Goal: Complete application form

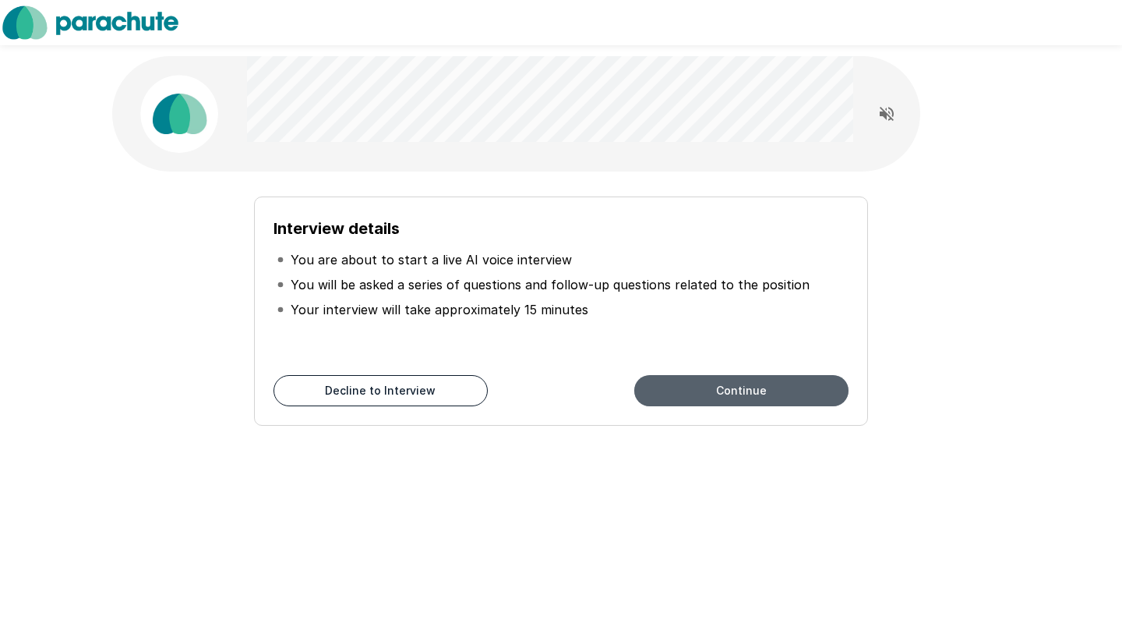
click at [718, 398] on button "Continue" at bounding box center [741, 390] width 214 height 31
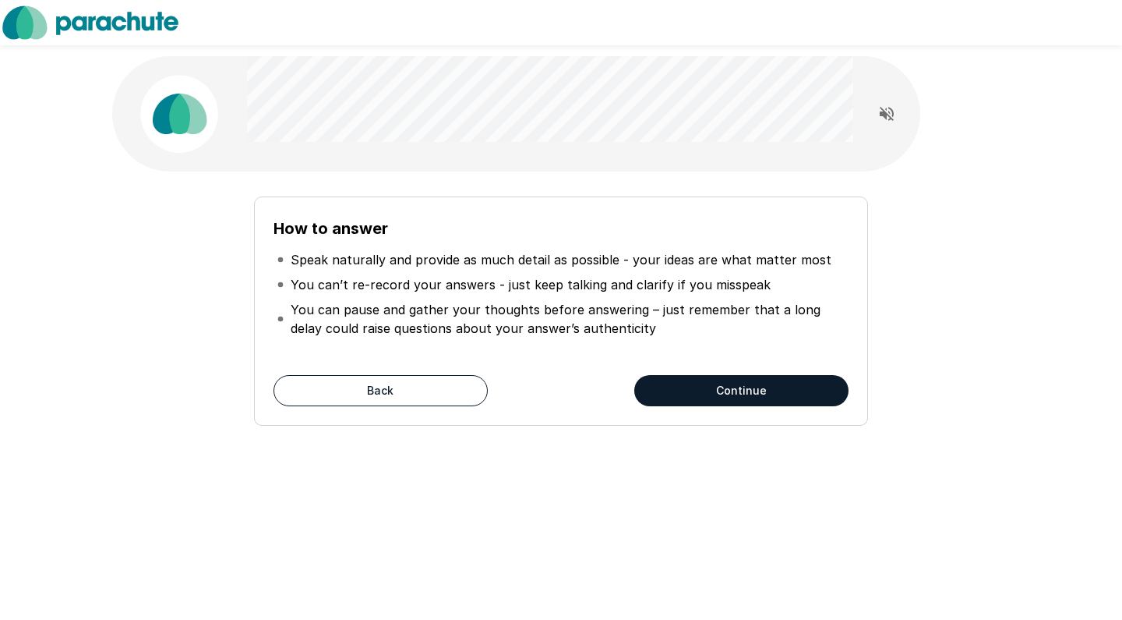
click at [718, 398] on button "Continue" at bounding box center [741, 390] width 214 height 31
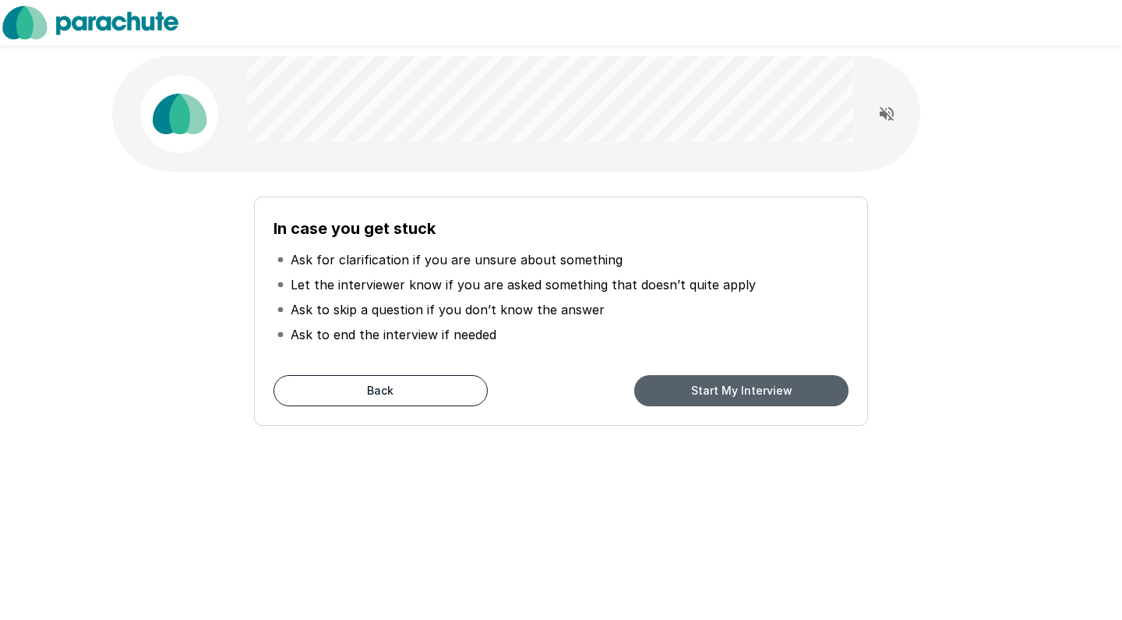
click at [718, 398] on button "Start My Interview" at bounding box center [741, 390] width 214 height 31
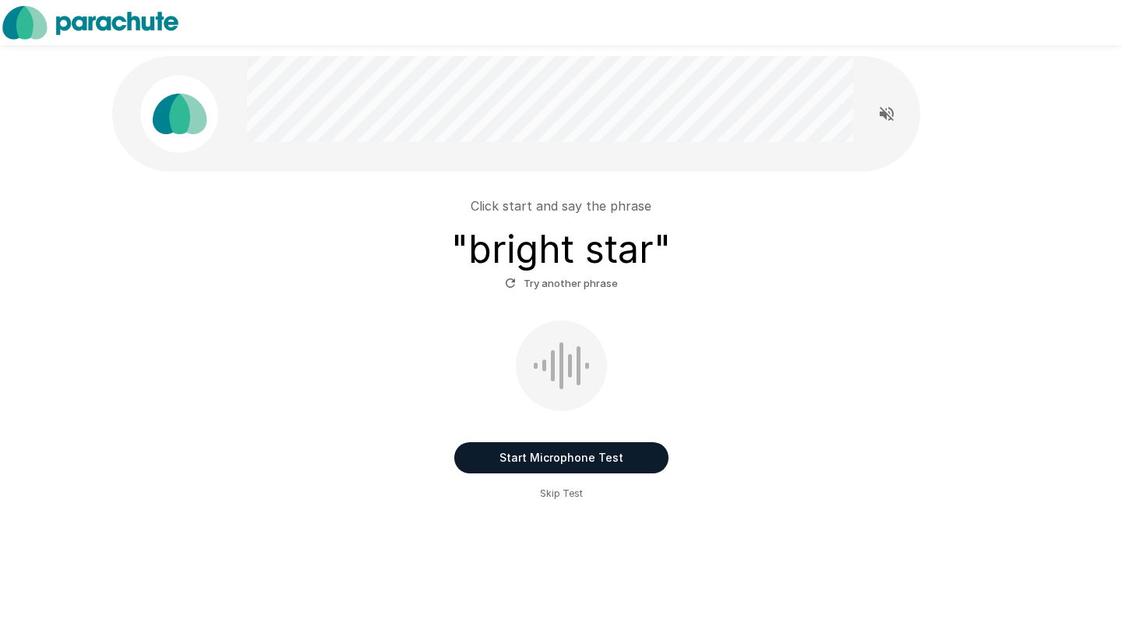
click at [562, 454] on button "Start Microphone Test" at bounding box center [561, 457] width 214 height 31
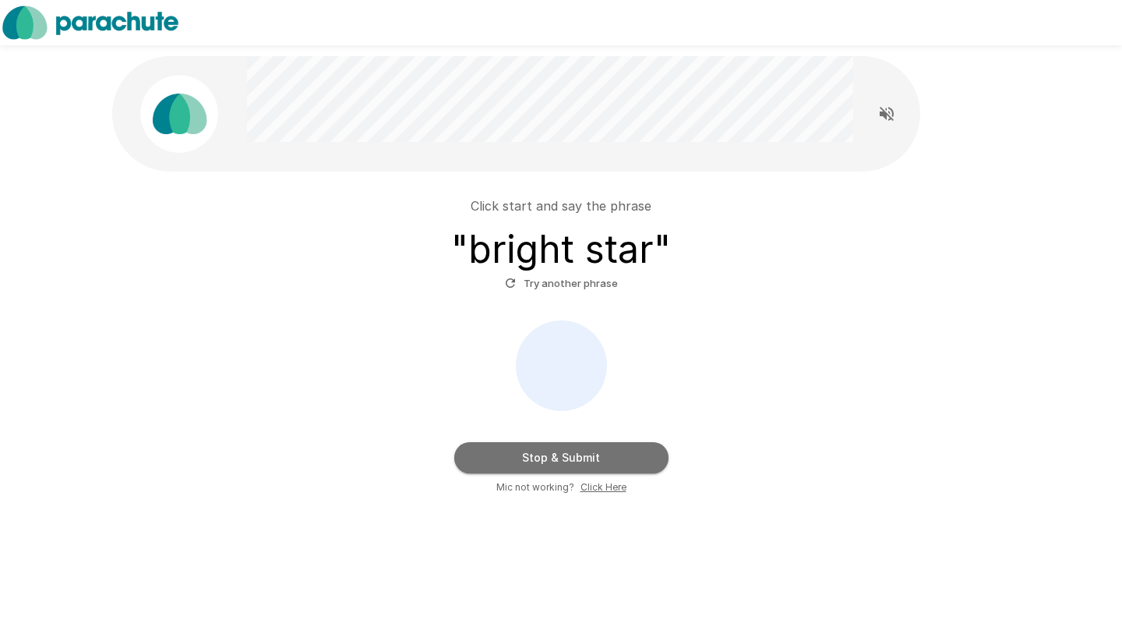
click at [562, 454] on button "Stop & Submit" at bounding box center [561, 457] width 214 height 31
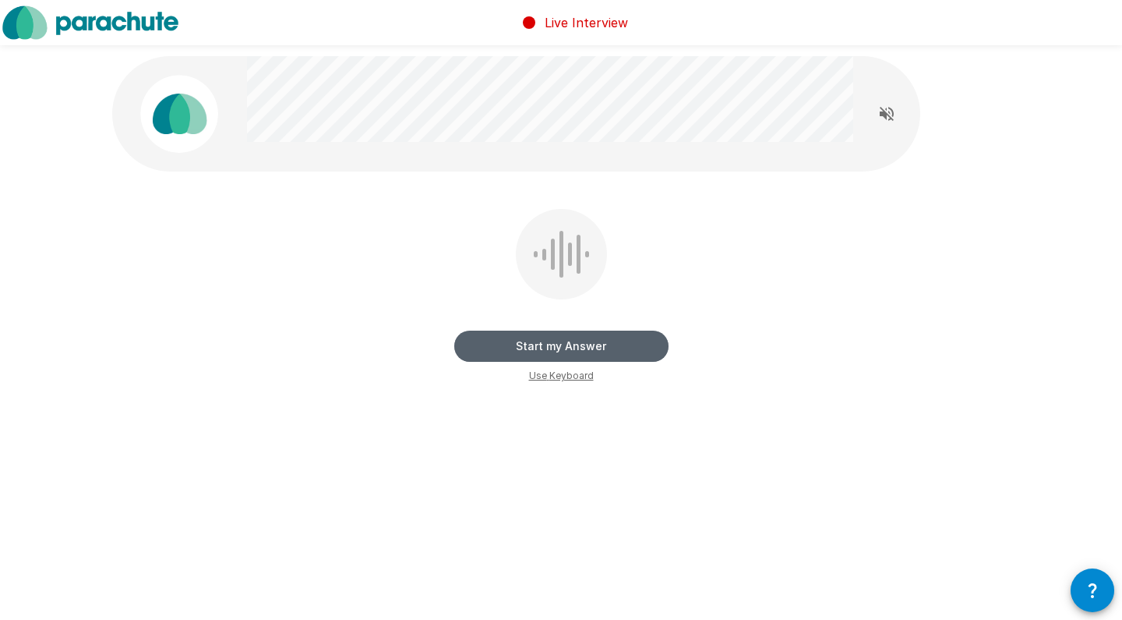
click at [582, 339] on button "Start my Answer" at bounding box center [561, 345] width 214 height 31
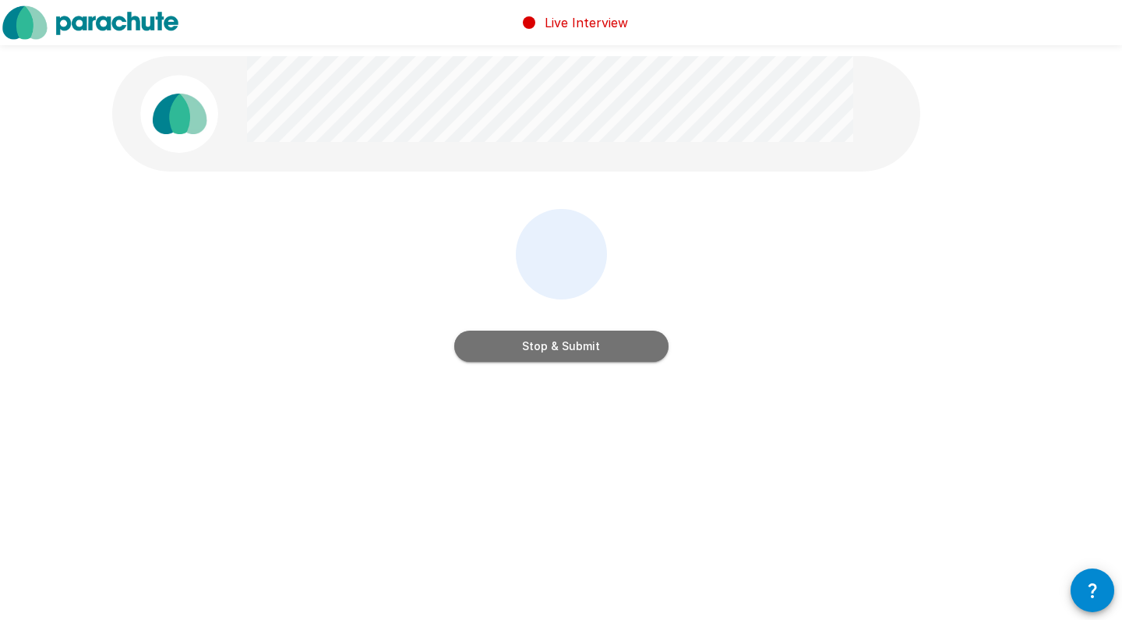
click at [582, 339] on button "Stop & Submit" at bounding box center [561, 345] width 214 height 31
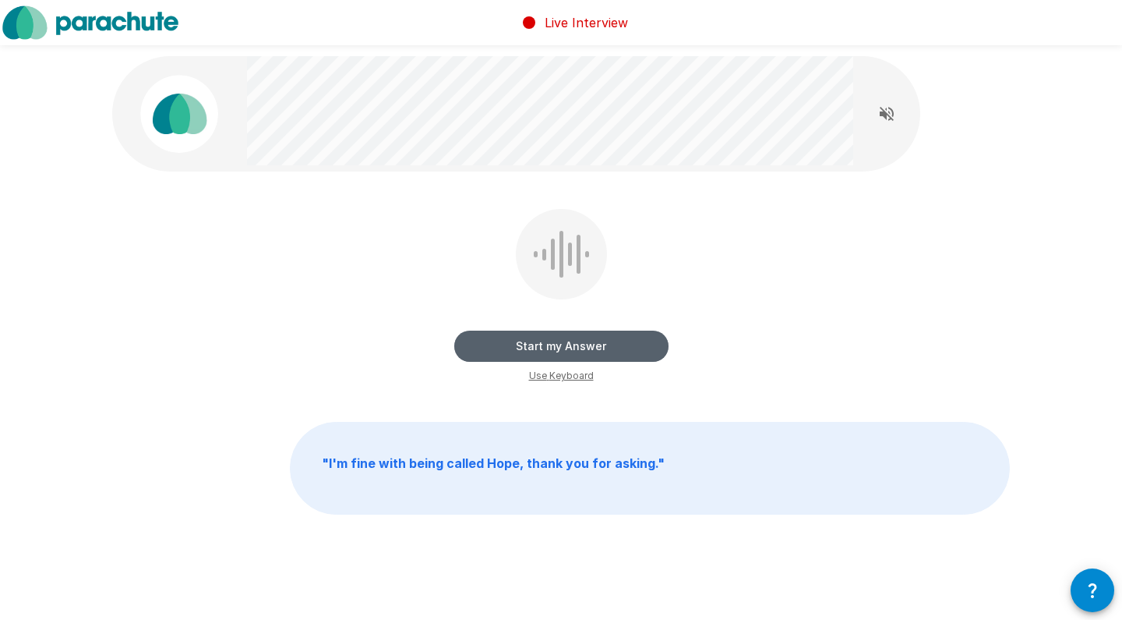
click at [582, 339] on button "Start my Answer" at bounding box center [561, 345] width 214 height 31
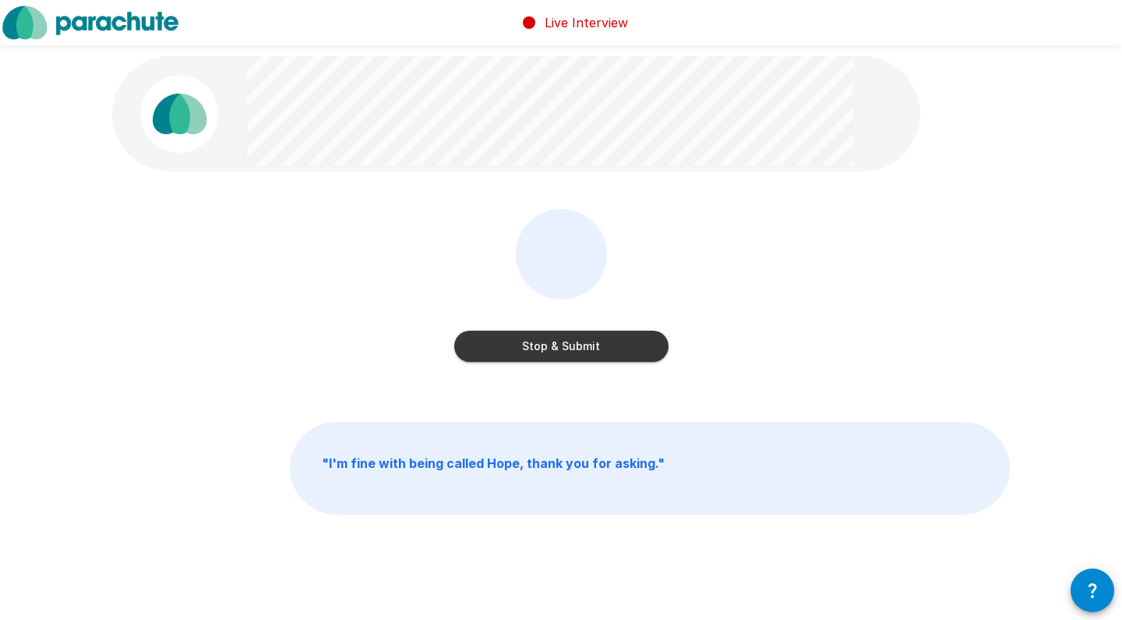
click at [589, 347] on button "Stop & Submit" at bounding box center [561, 345] width 214 height 31
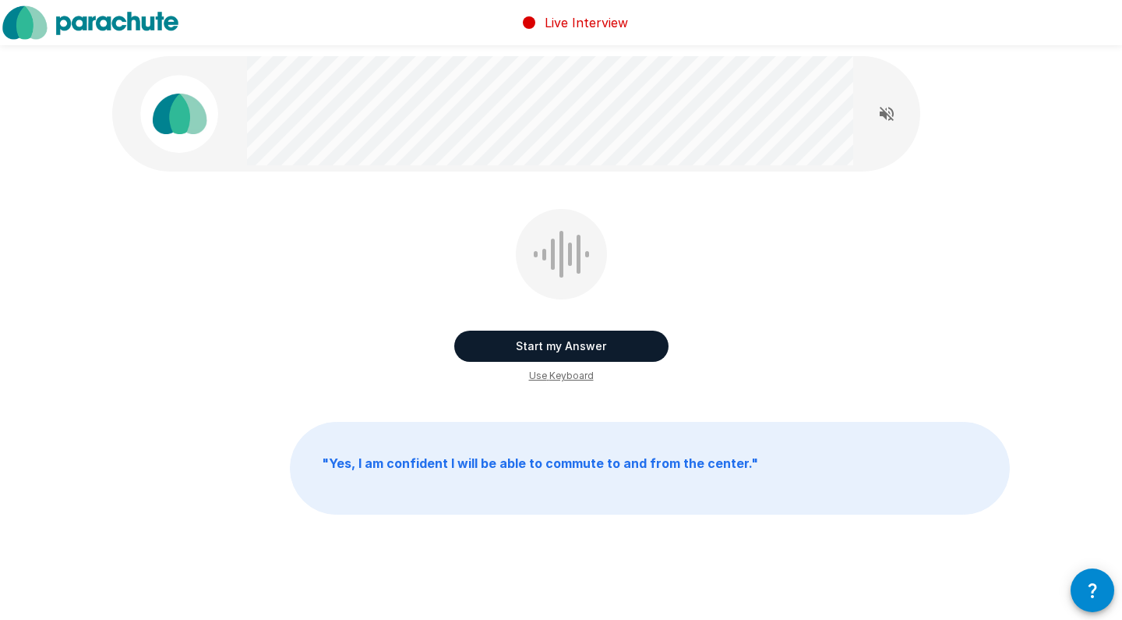
click at [589, 347] on button "Start my Answer" at bounding box center [561, 345] width 214 height 31
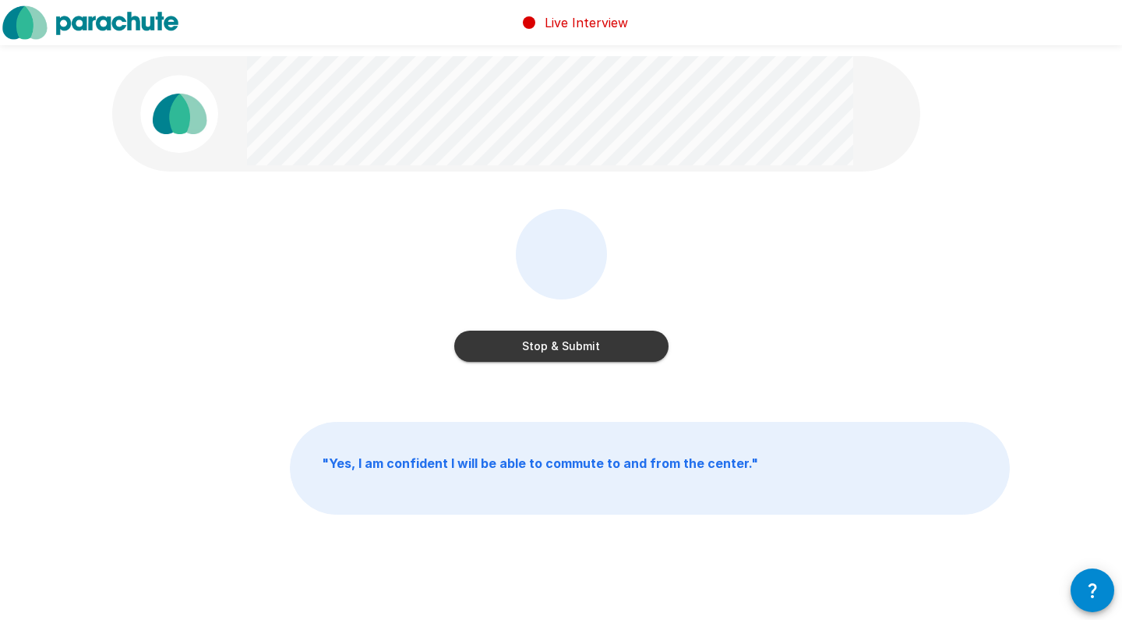
click at [589, 347] on button "Stop & Submit" at bounding box center [561, 345] width 214 height 31
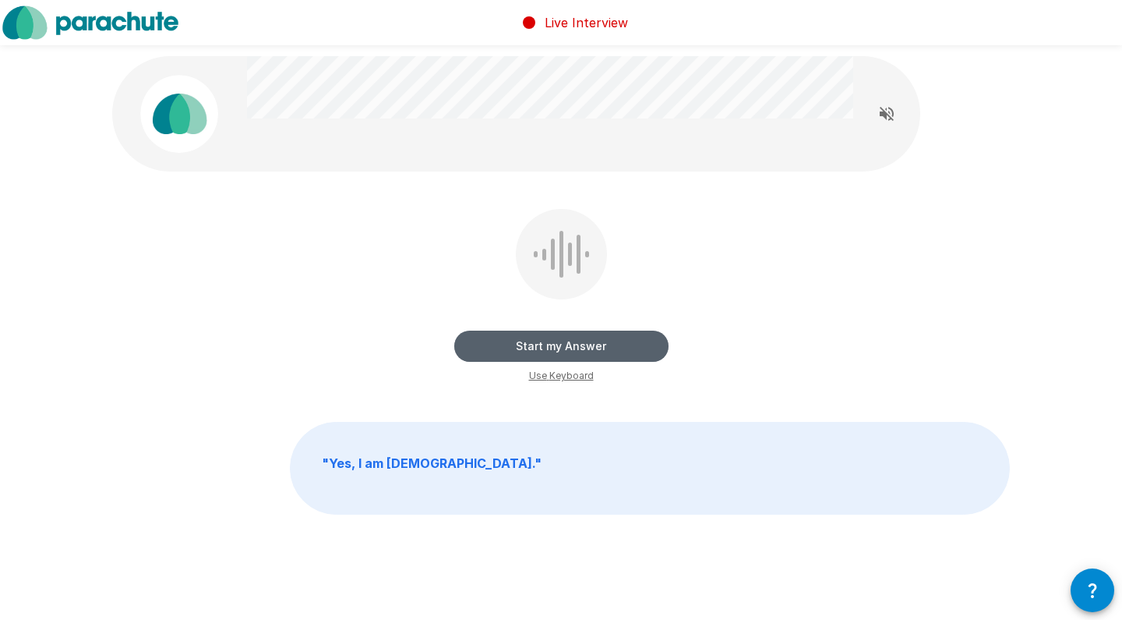
click at [589, 347] on button "Start my Answer" at bounding box center [561, 345] width 214 height 31
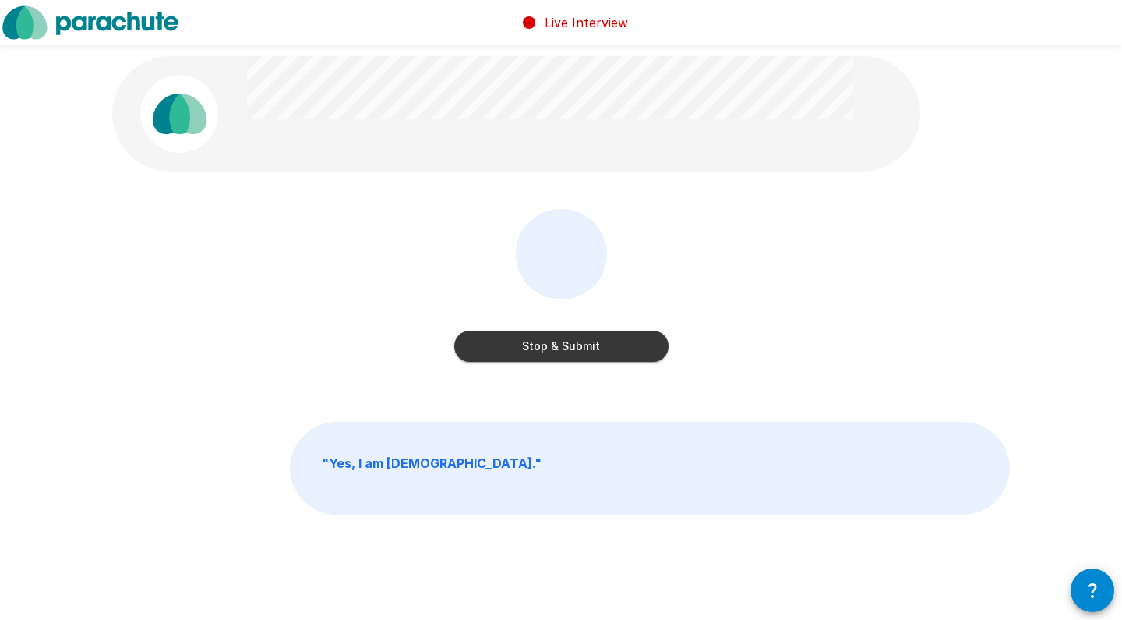
click at [589, 347] on button "Stop & Submit" at bounding box center [561, 345] width 214 height 31
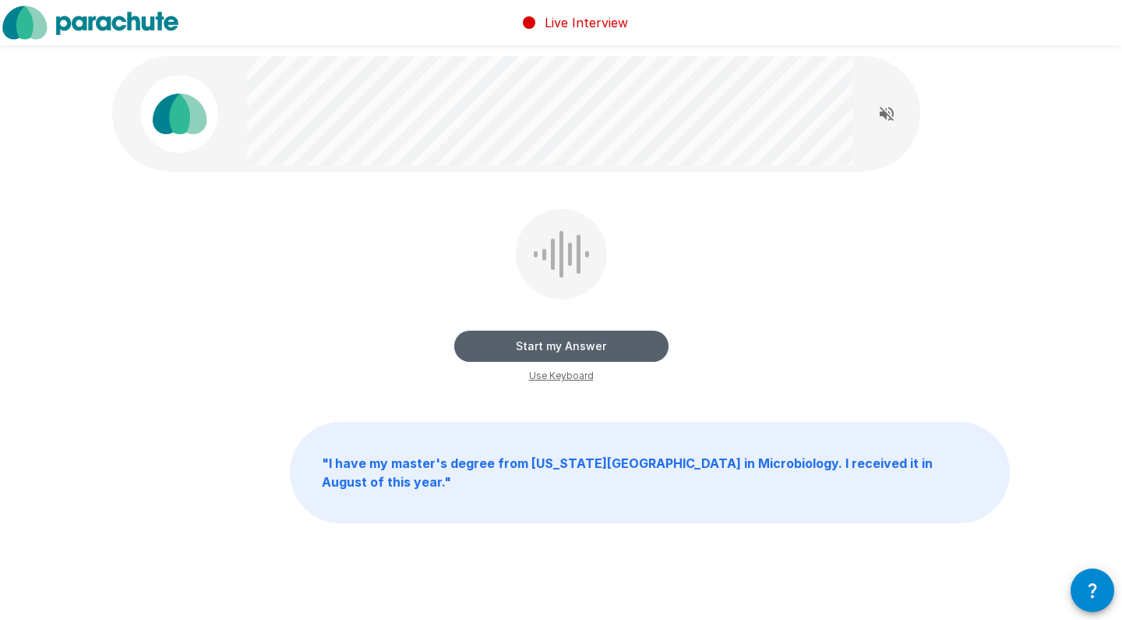
click at [589, 347] on button "Start my Answer" at bounding box center [561, 345] width 214 height 31
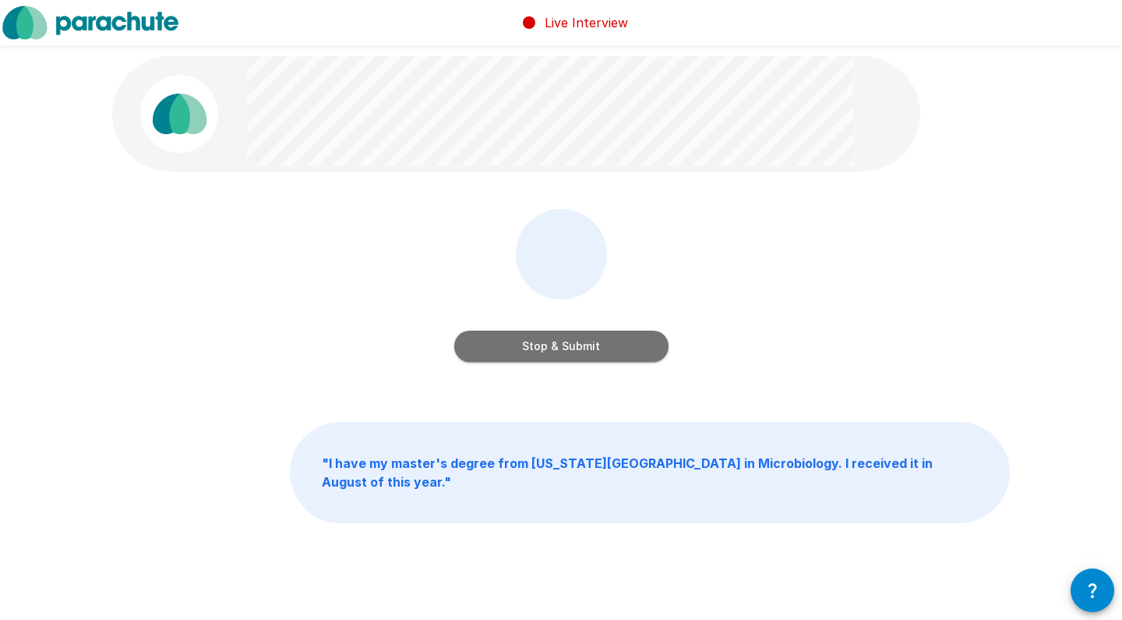
click at [589, 347] on button "Stop & Submit" at bounding box center [561, 345] width 214 height 31
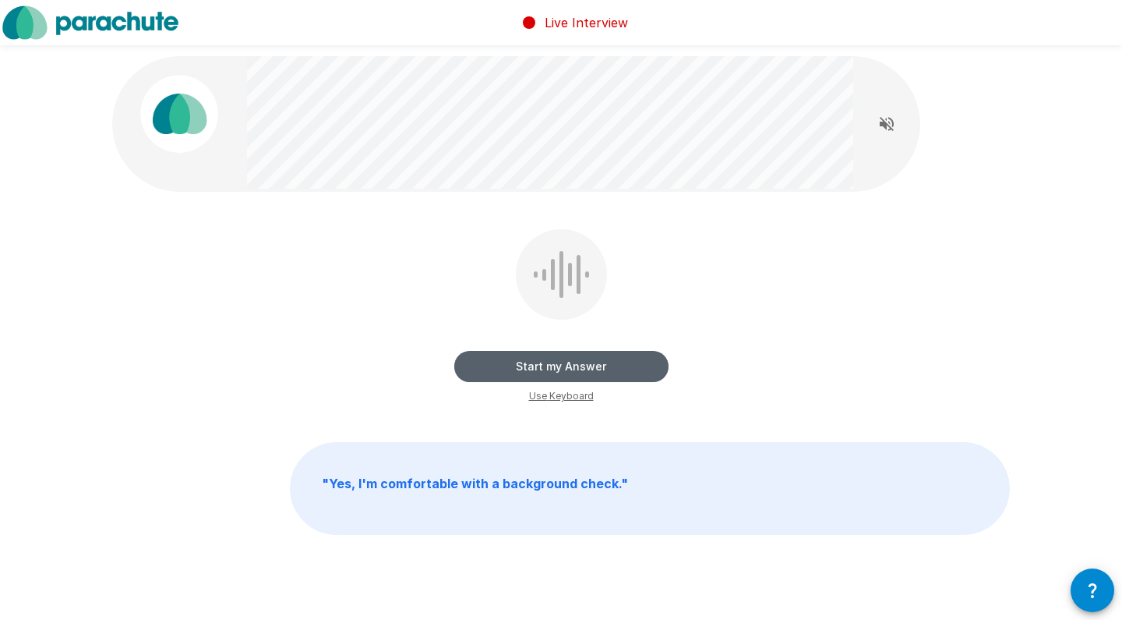
click at [594, 358] on button "Start my Answer" at bounding box center [561, 366] width 214 height 31
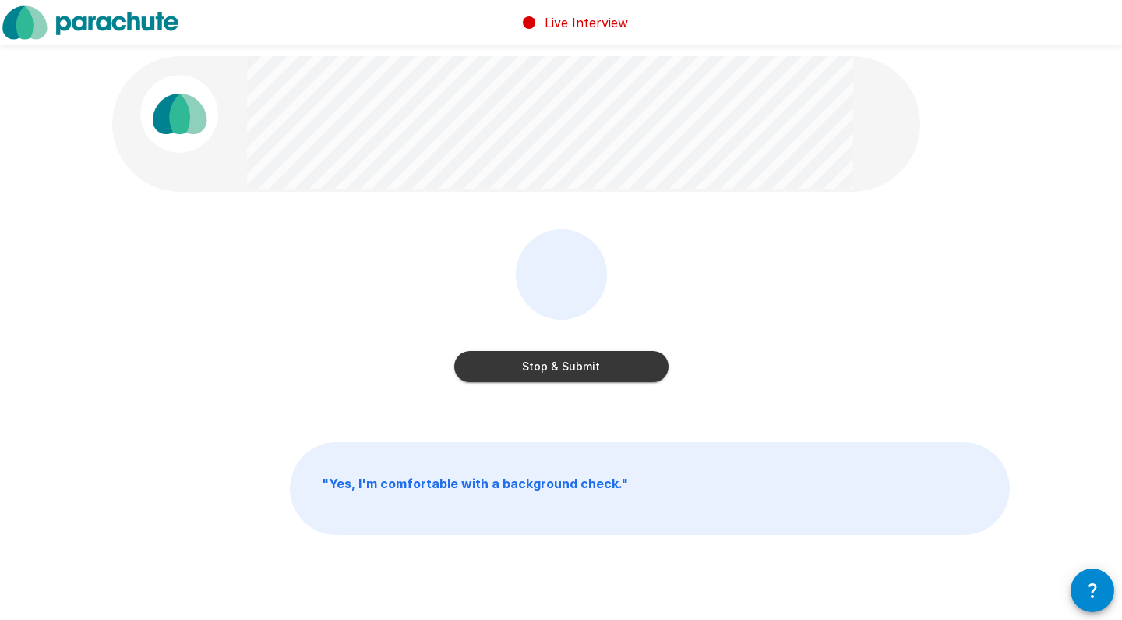
click at [594, 358] on button "Stop & Submit" at bounding box center [561, 366] width 214 height 31
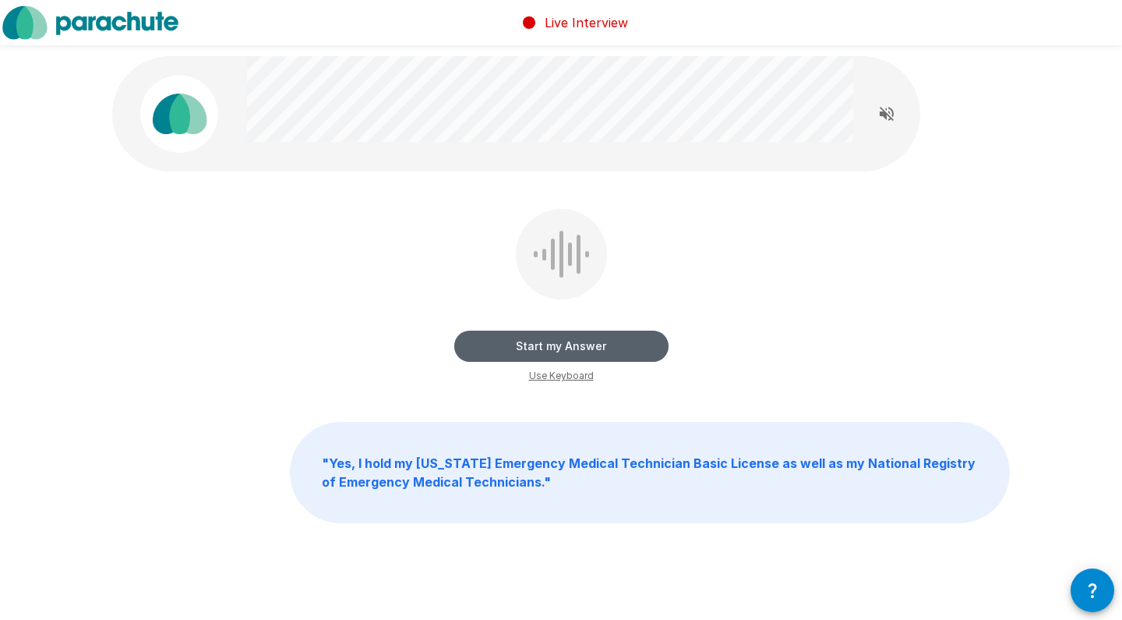
click at [588, 339] on button "Start my Answer" at bounding box center [561, 345] width 214 height 31
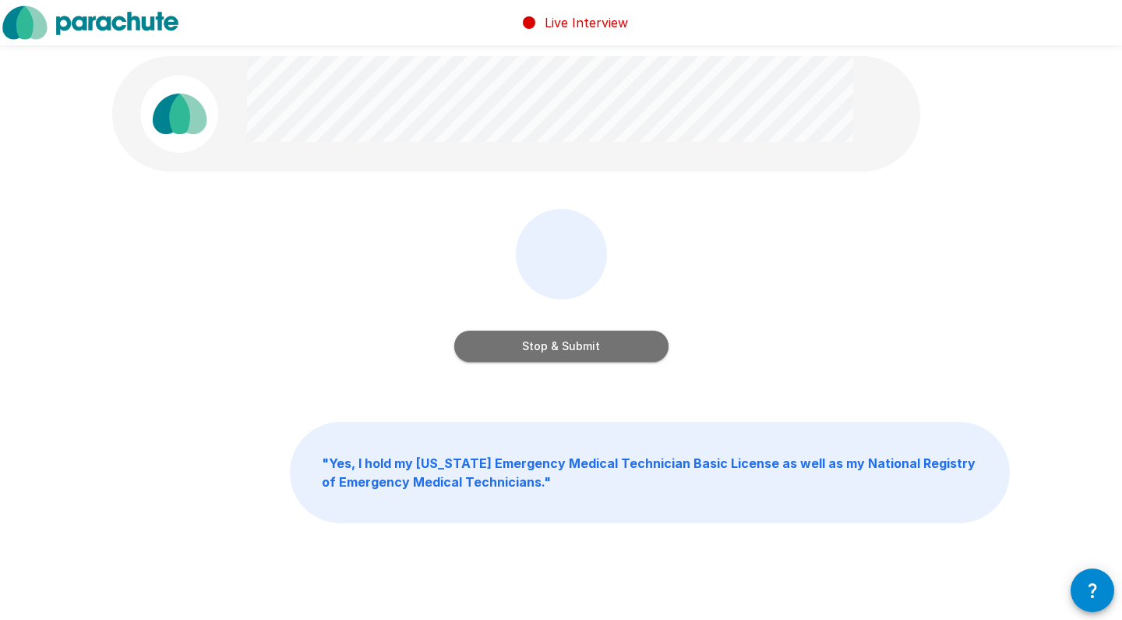
click at [588, 339] on button "Stop & Submit" at bounding box center [561, 345] width 214 height 31
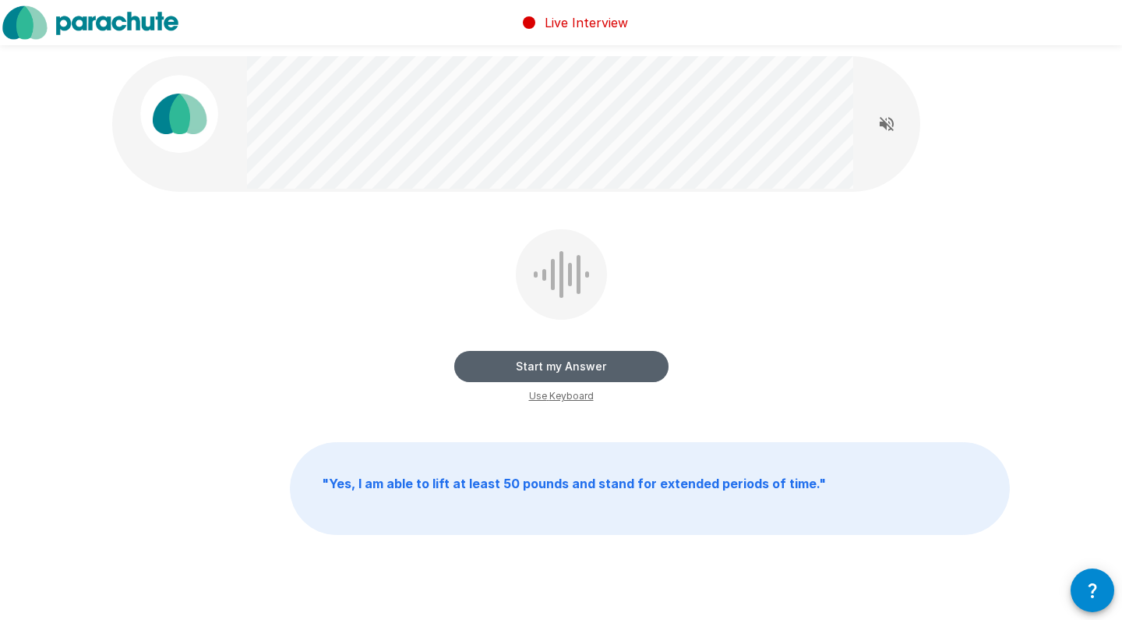
click at [592, 363] on button "Start my Answer" at bounding box center [561, 366] width 214 height 31
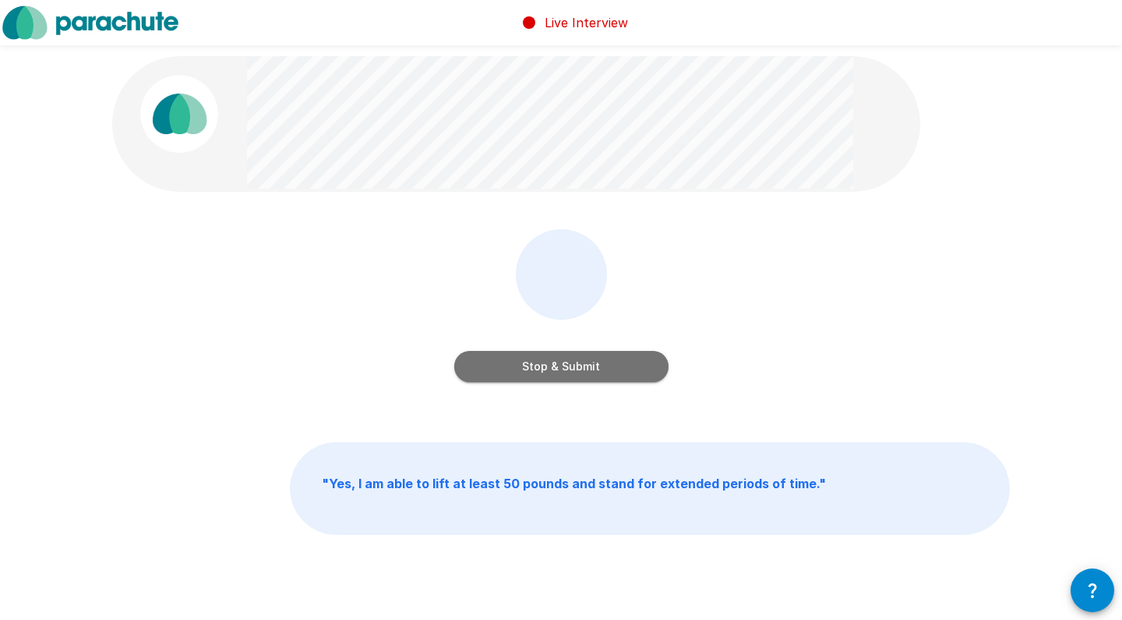
click at [592, 363] on button "Stop & Submit" at bounding box center [561, 366] width 214 height 31
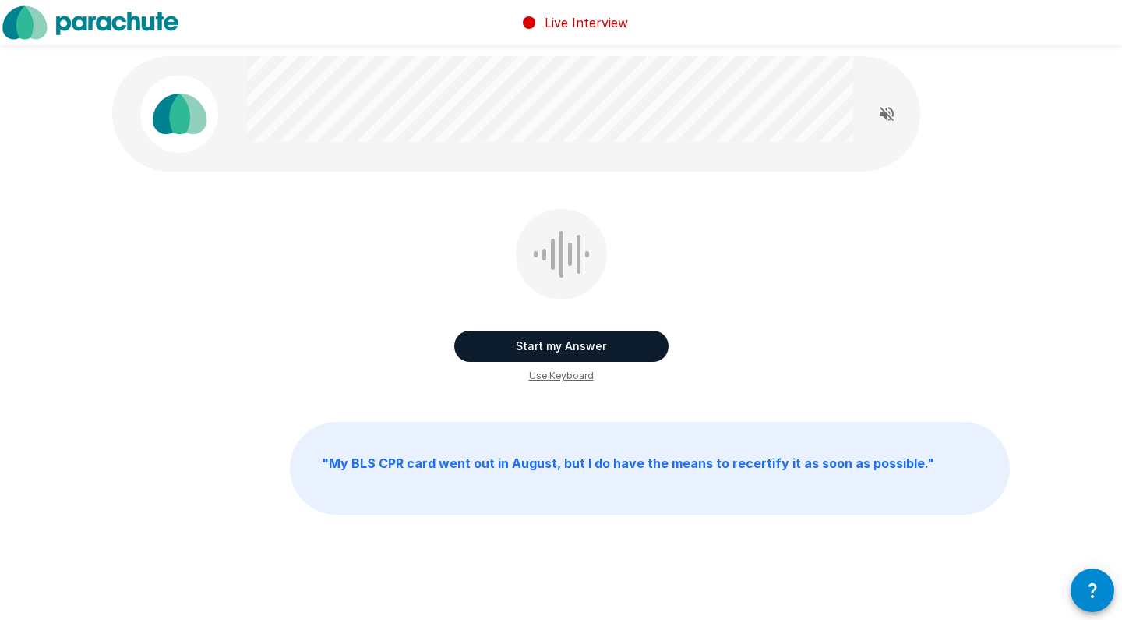
click at [591, 354] on button "Start my Answer" at bounding box center [561, 345] width 214 height 31
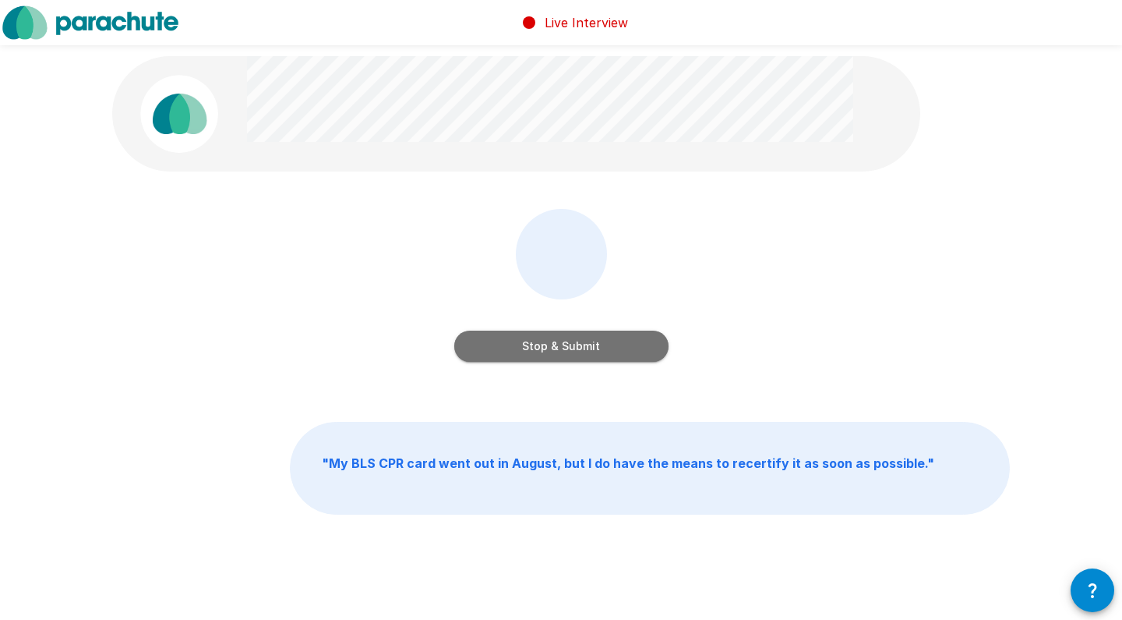
click at [591, 354] on button "Stop & Submit" at bounding box center [561, 345] width 214 height 31
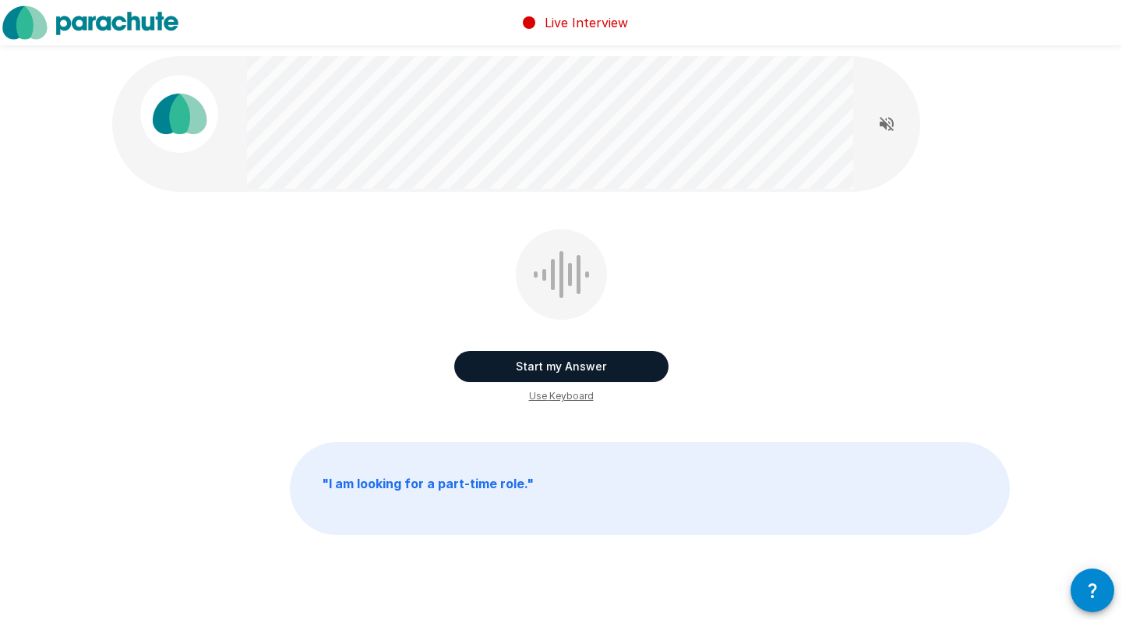
click at [592, 357] on button "Start my Answer" at bounding box center [561, 366] width 214 height 31
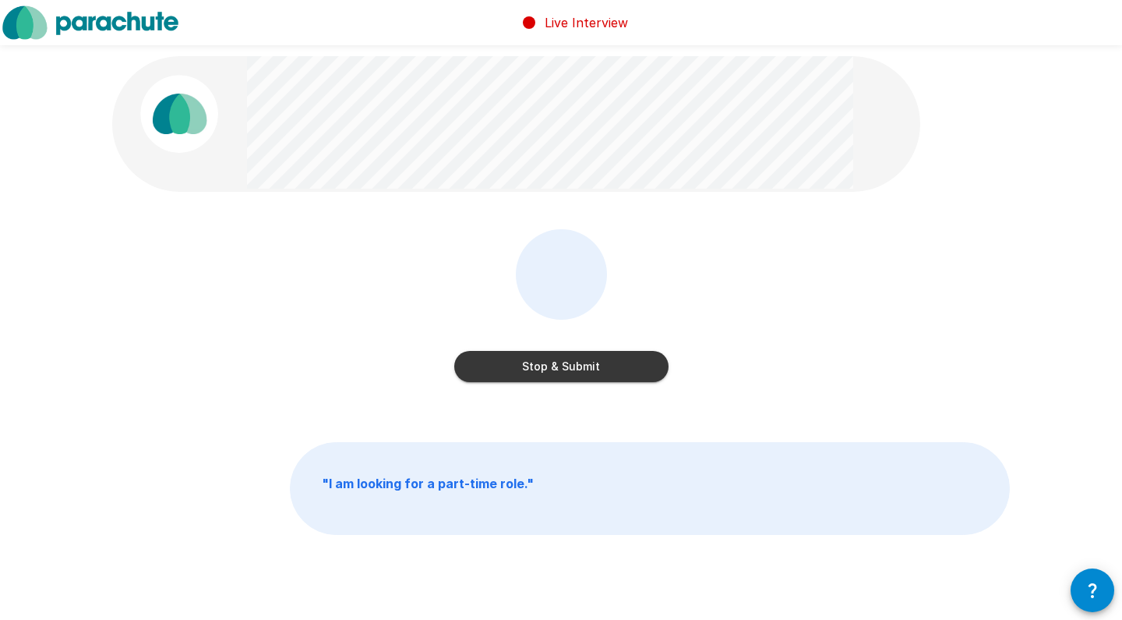
click at [592, 357] on button "Stop & Submit" at bounding box center [561, 366] width 214 height 31
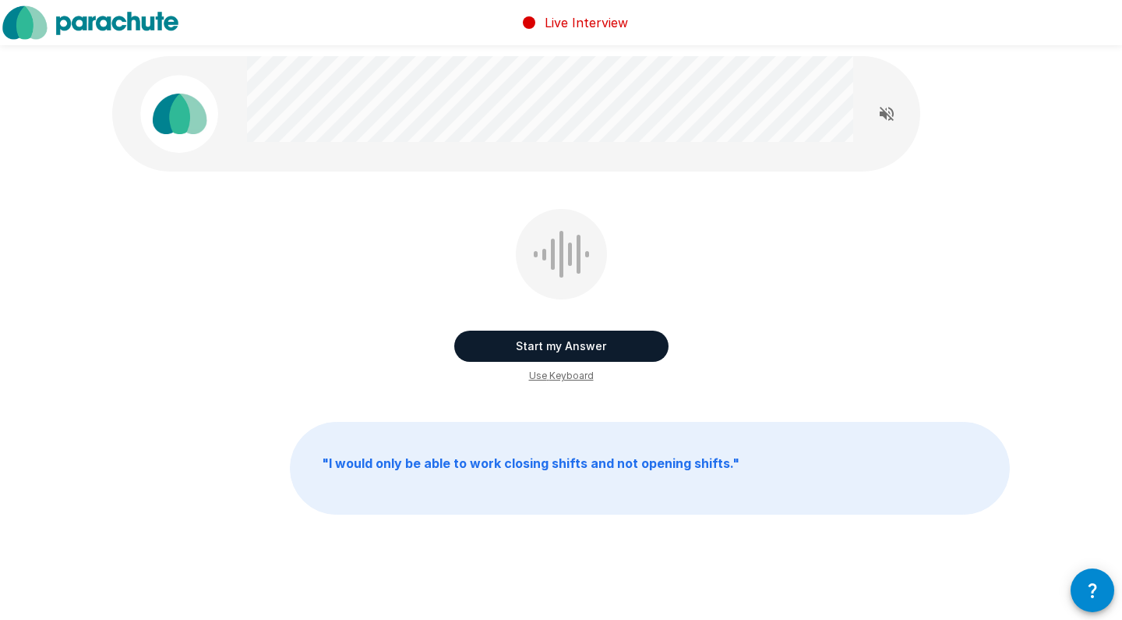
click at [592, 351] on button "Start my Answer" at bounding box center [561, 345] width 214 height 31
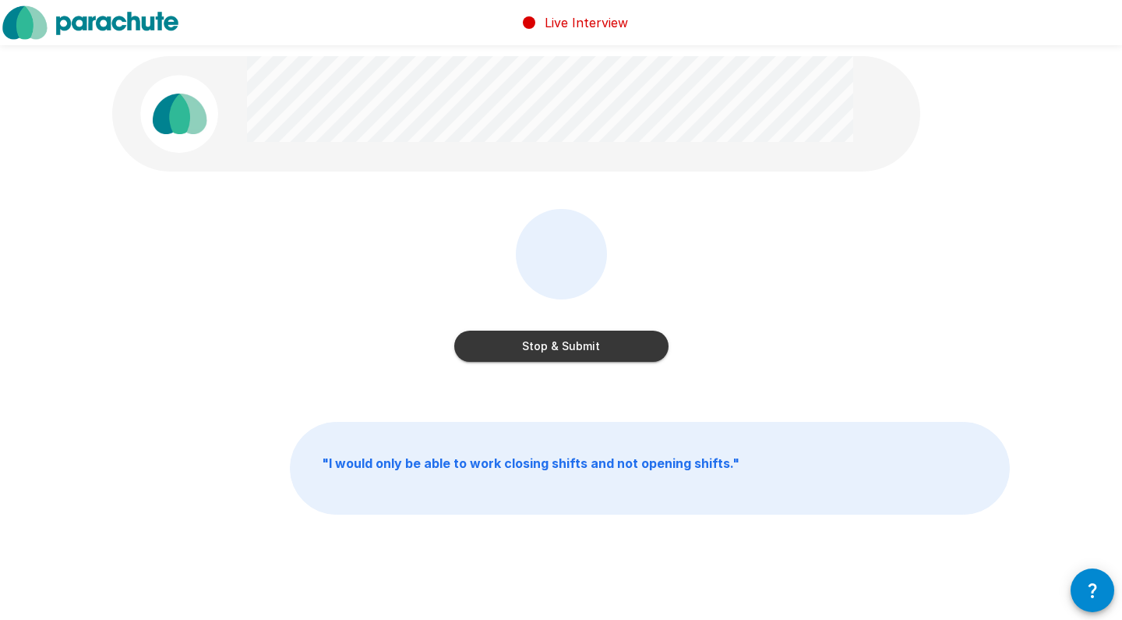
click at [592, 351] on button "Stop & Submit" at bounding box center [561, 345] width 214 height 31
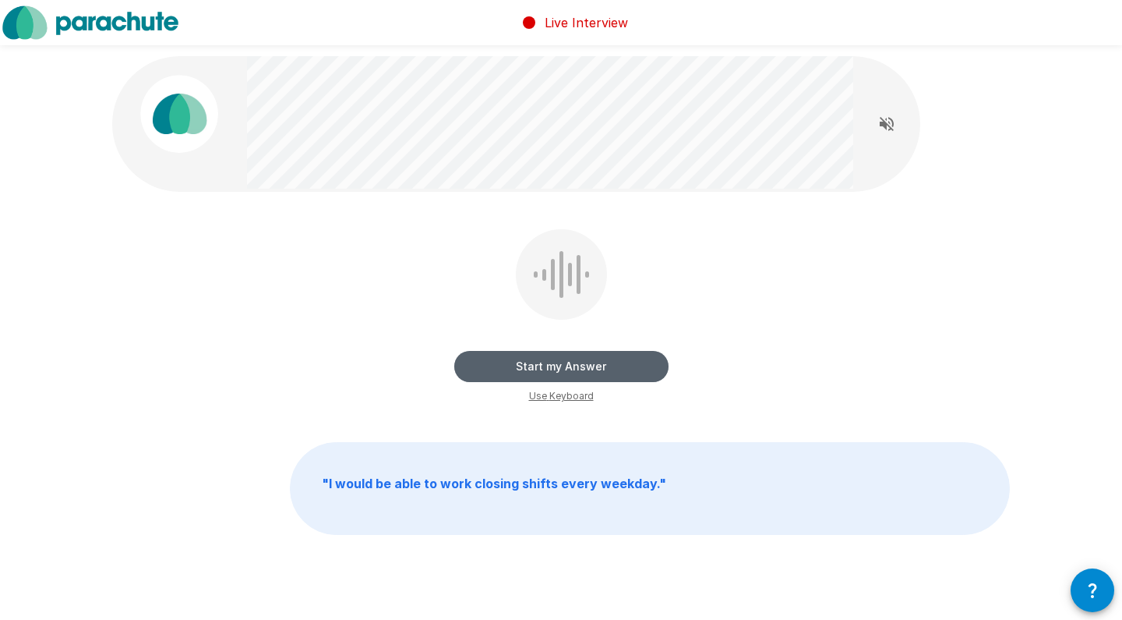
click at [595, 358] on button "Start my Answer" at bounding box center [561, 366] width 214 height 31
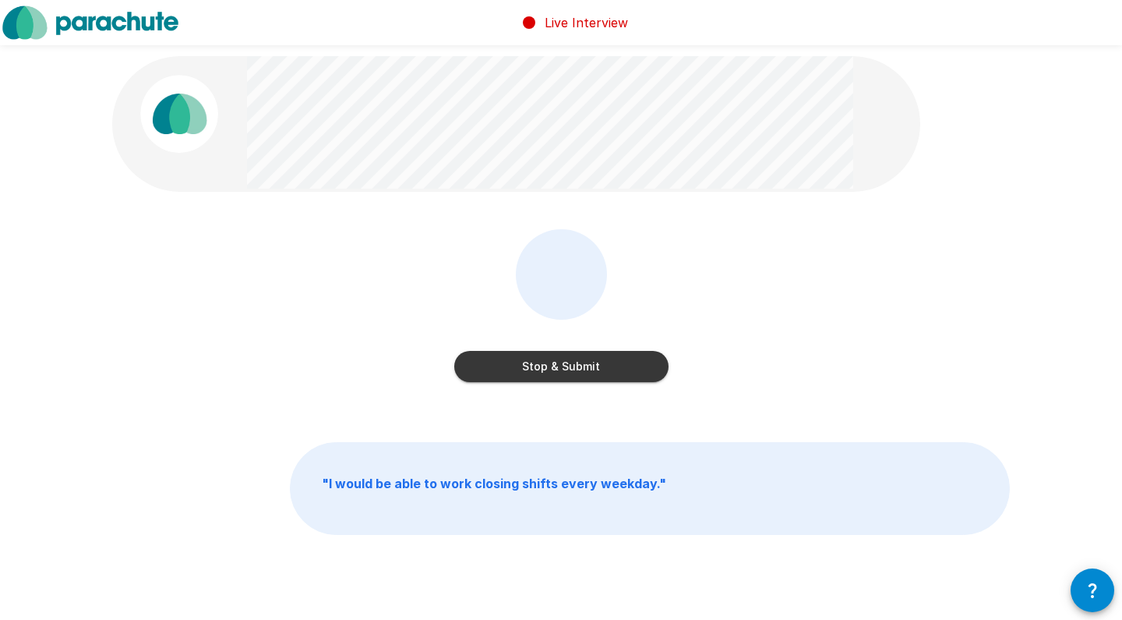
click at [595, 358] on button "Stop & Submit" at bounding box center [561, 366] width 214 height 31
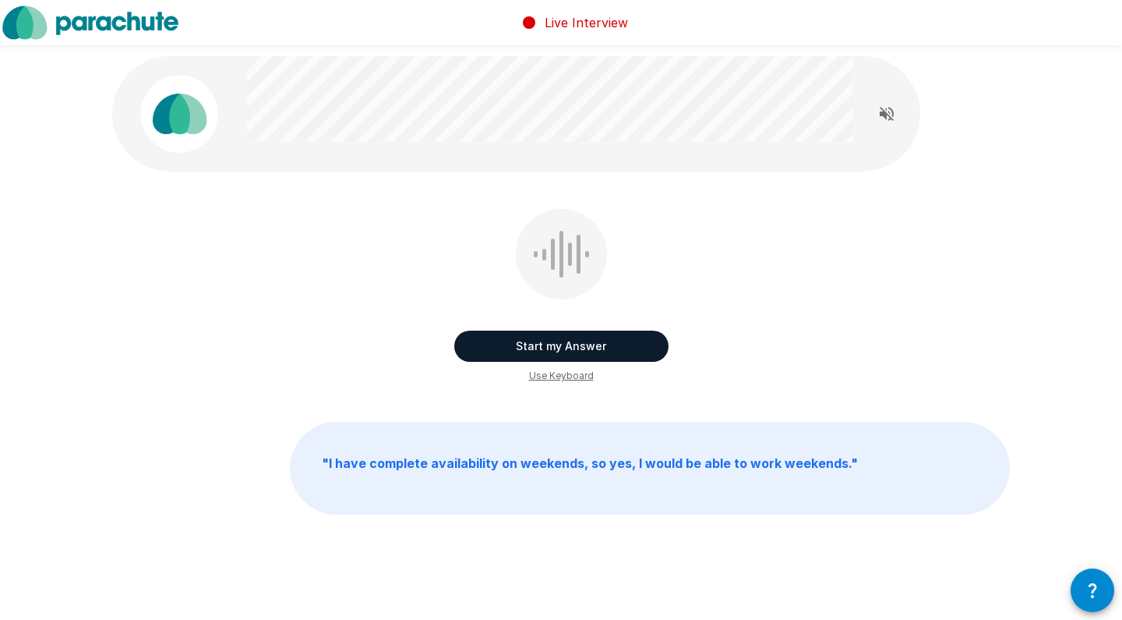
click at [593, 348] on button "Start my Answer" at bounding box center [561, 345] width 214 height 31
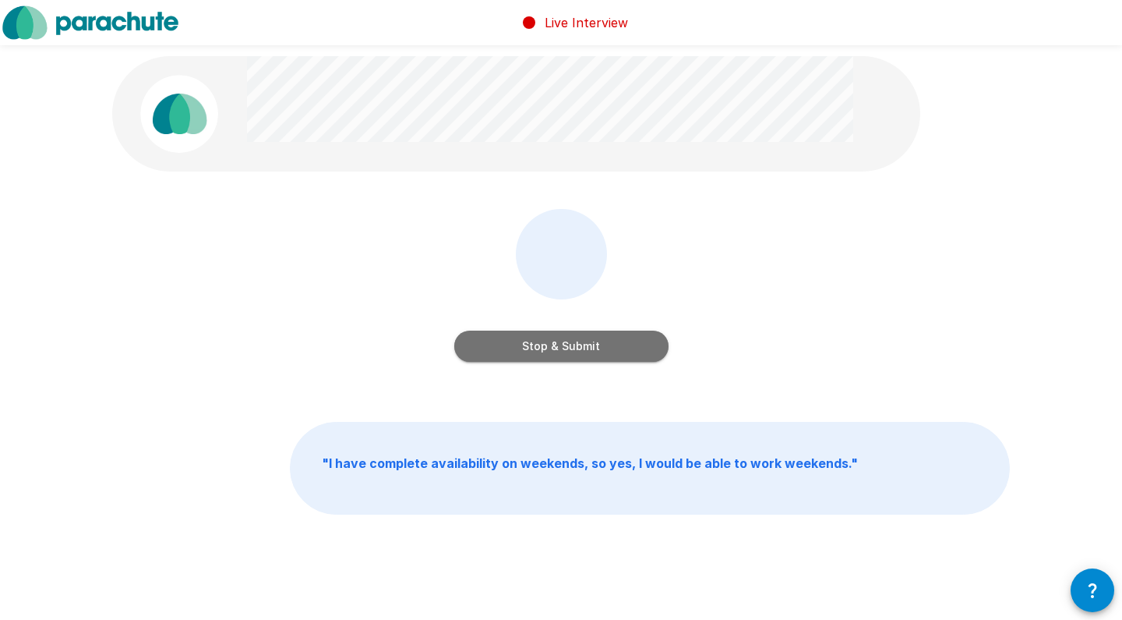
click at [593, 348] on button "Stop & Submit" at bounding box center [561, 345] width 214 height 31
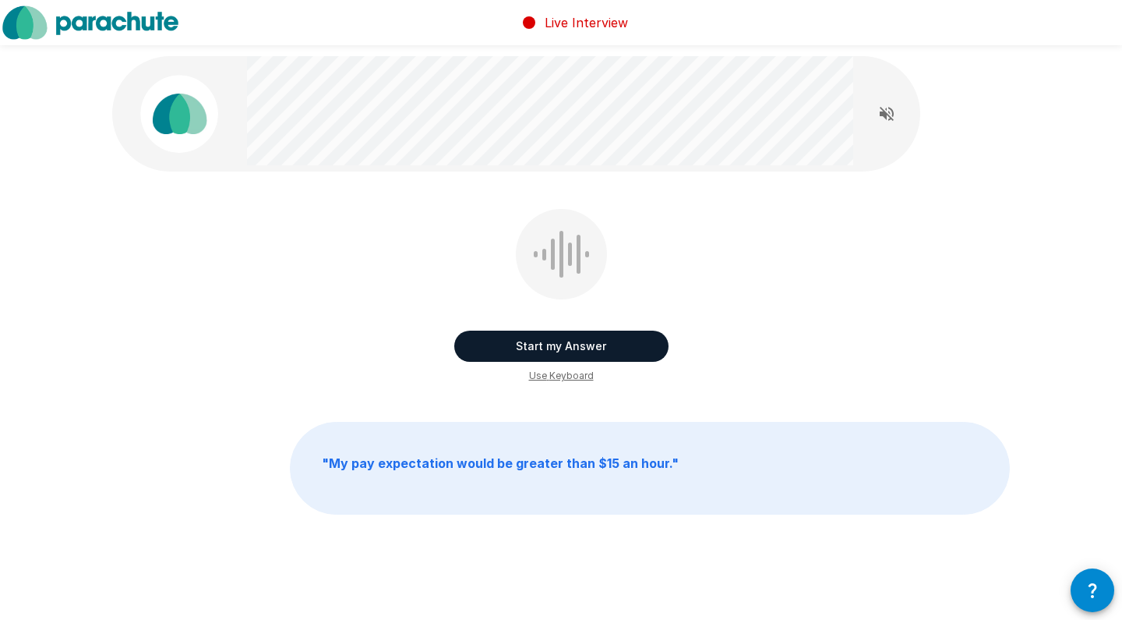
click at [593, 348] on button "Start my Answer" at bounding box center [561, 345] width 214 height 31
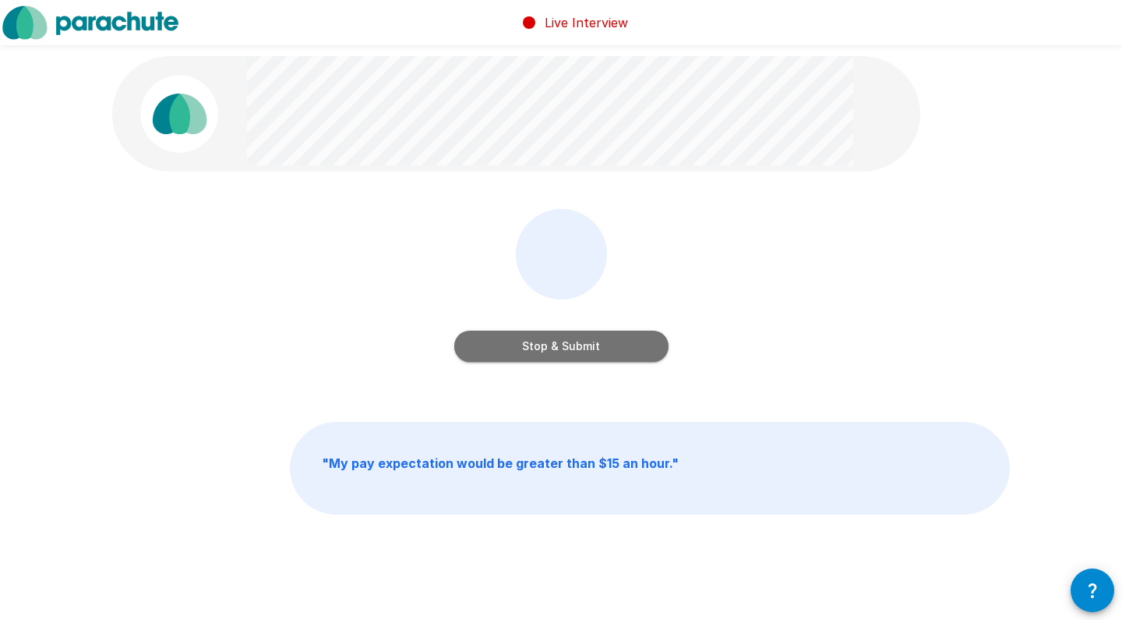
click at [593, 348] on button "Stop & Submit" at bounding box center [561, 345] width 214 height 31
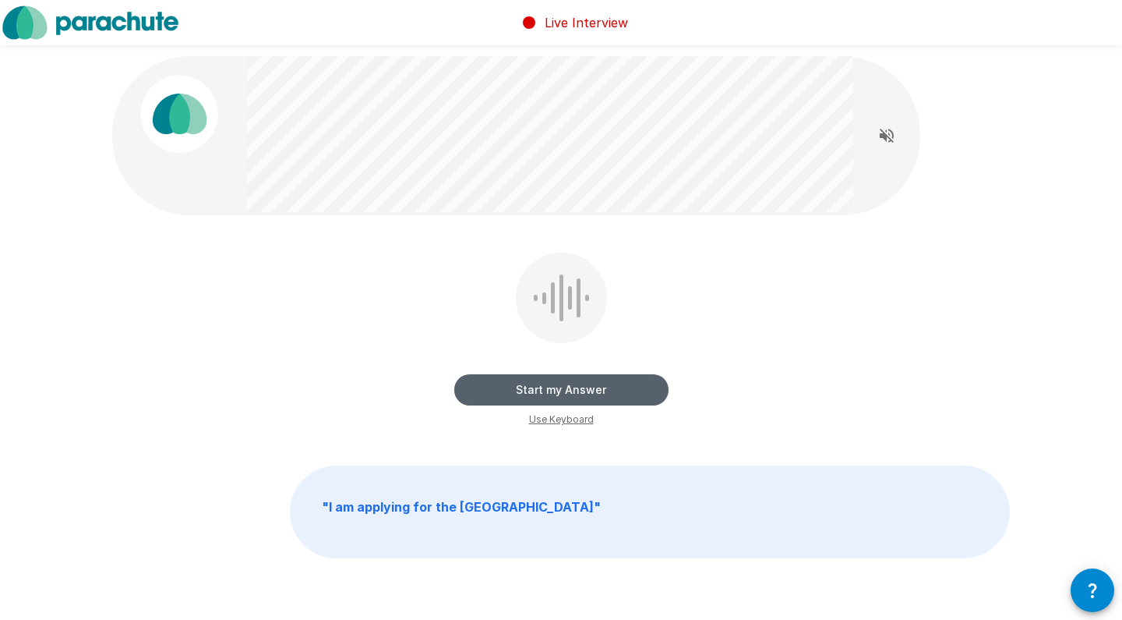
click at [600, 381] on button "Start my Answer" at bounding box center [561, 389] width 214 height 31
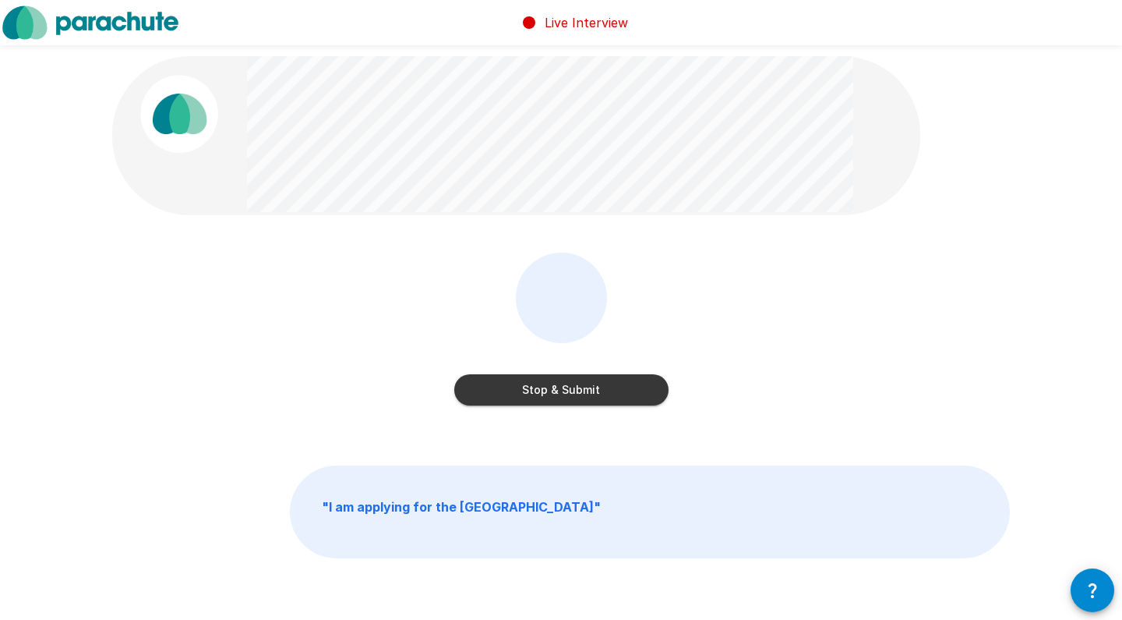
click at [600, 381] on button "Stop & Submit" at bounding box center [561, 389] width 214 height 31
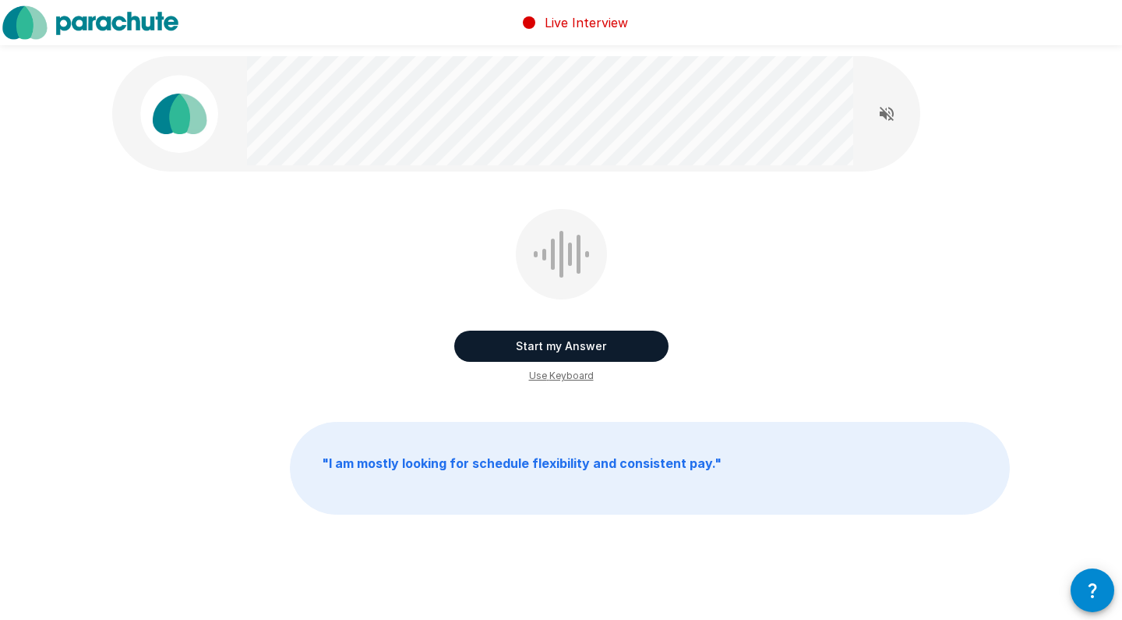
click at [594, 355] on button "Start my Answer" at bounding box center [561, 345] width 214 height 31
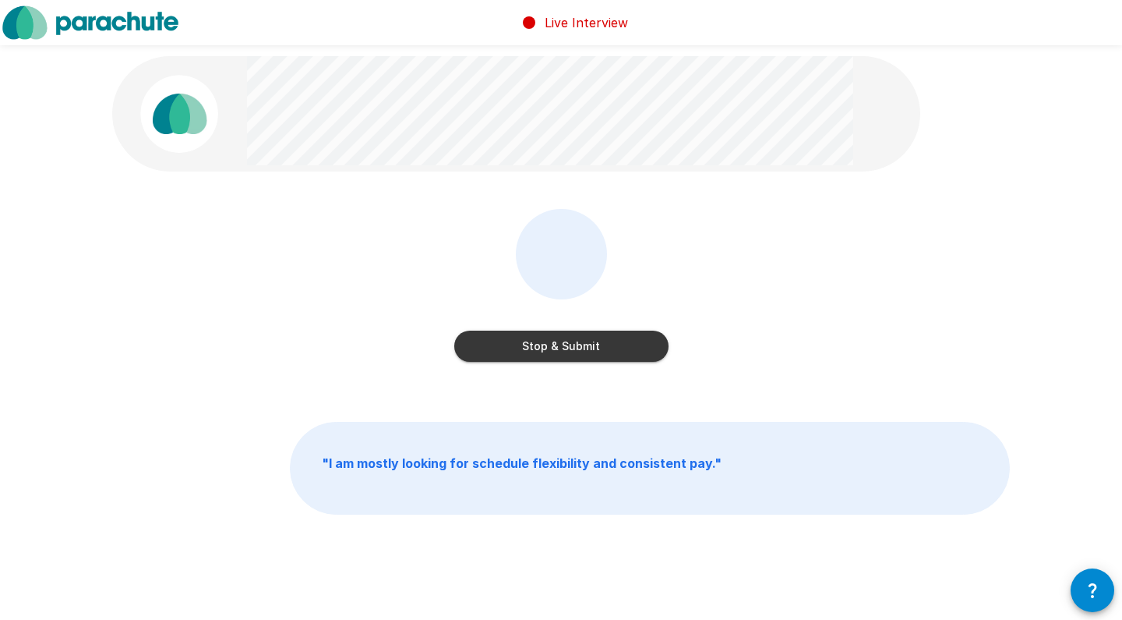
click at [594, 355] on button "Stop & Submit" at bounding box center [561, 345] width 214 height 31
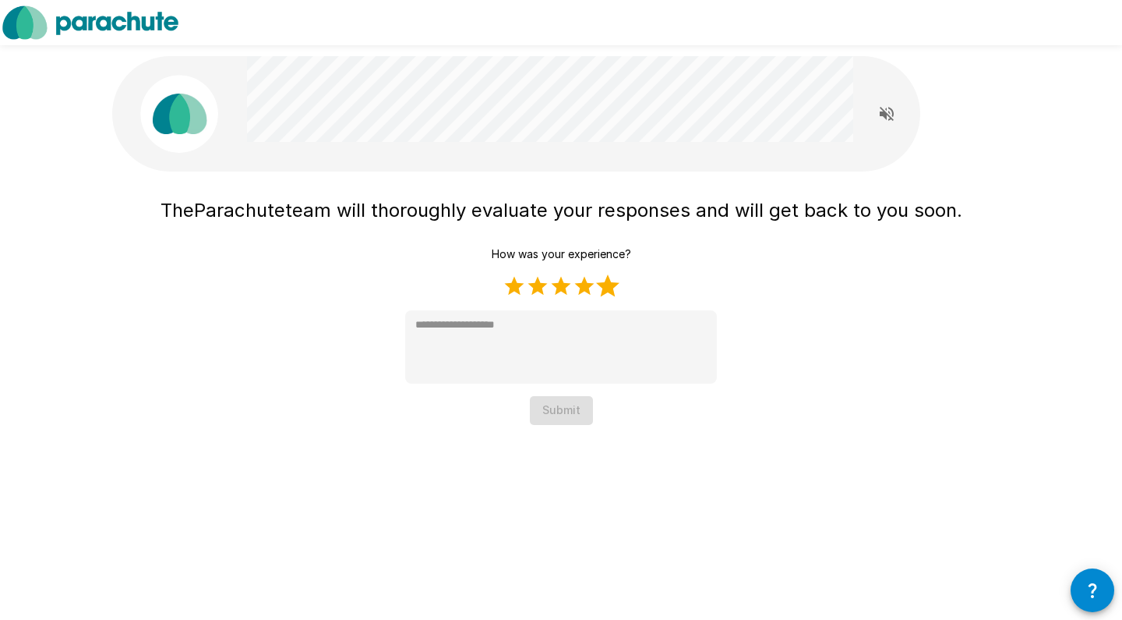
click at [607, 291] on label "5 Stars" at bounding box center [607, 285] width 23 height 23
type textarea "*"
click at [566, 422] on button "Submit" at bounding box center [561, 410] width 63 height 29
